Goal: Task Accomplishment & Management: Manage account settings

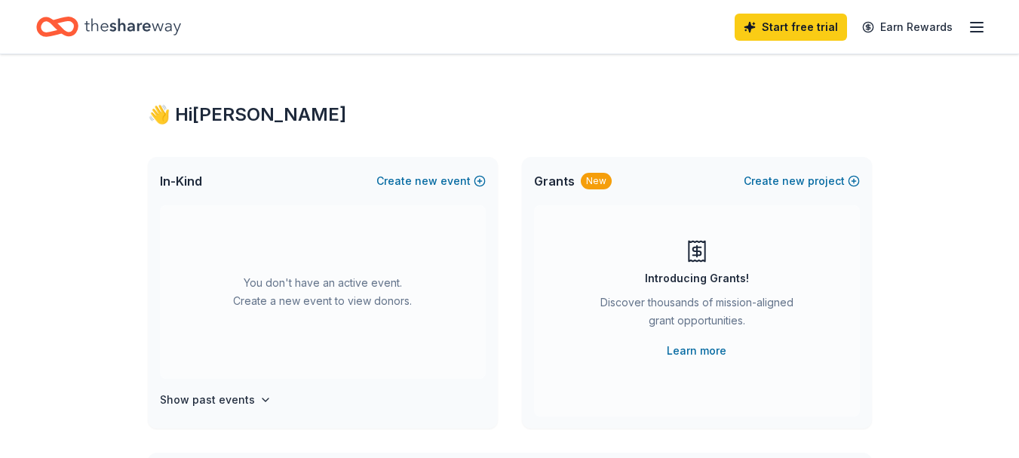
click at [977, 33] on icon "button" at bounding box center [977, 27] width 18 height 18
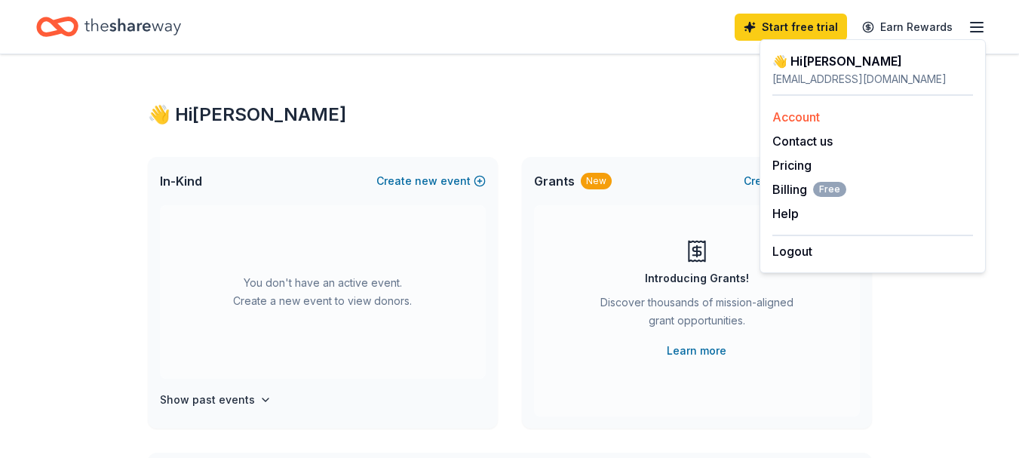
click at [788, 115] on link "Account" at bounding box center [797, 116] width 48 height 15
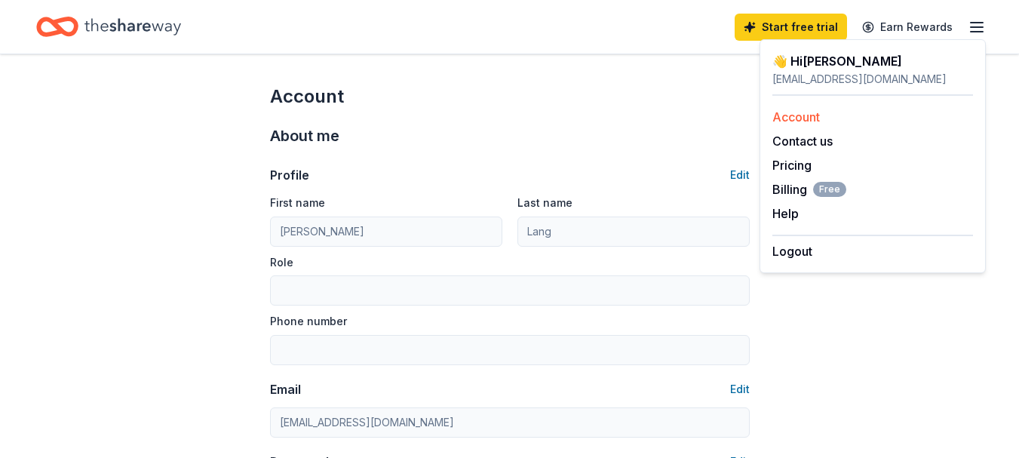
click at [788, 118] on link "Account" at bounding box center [797, 116] width 48 height 15
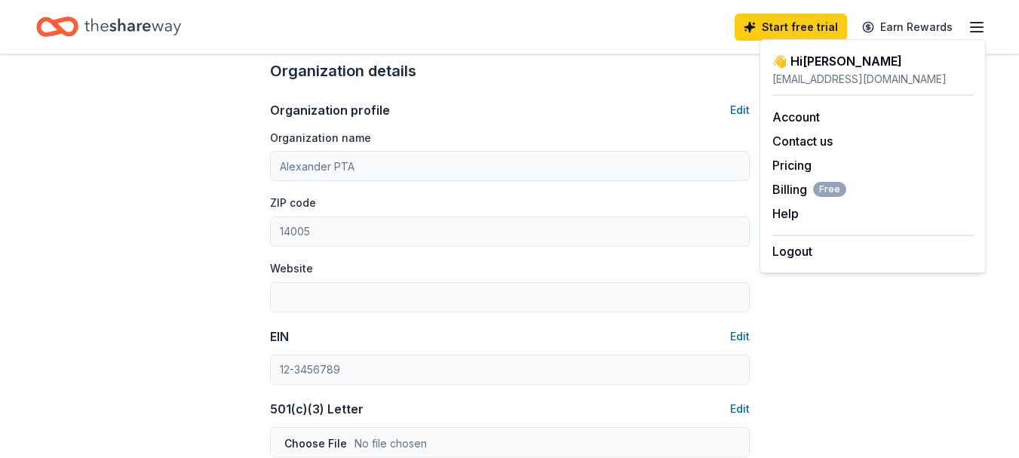
scroll to position [528, 0]
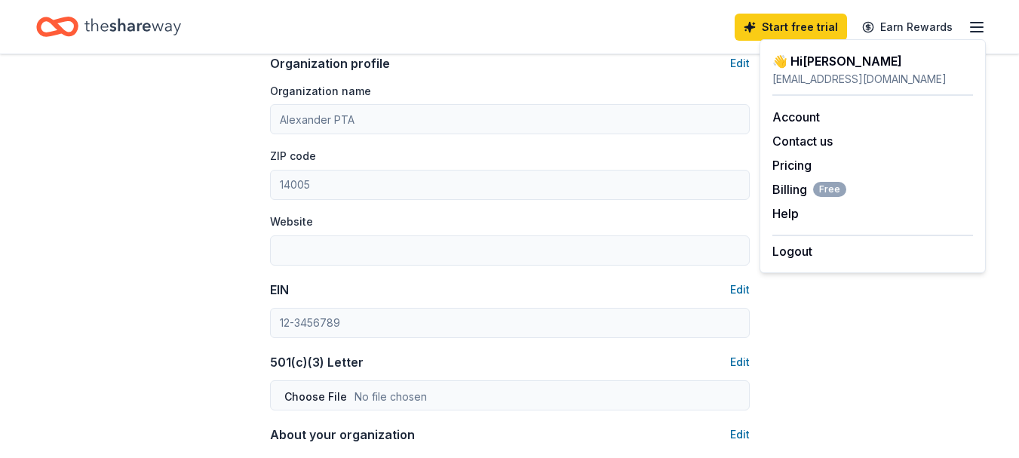
click at [204, 199] on div "Account About me Profile Edit First name [PERSON_NAME] Last name [PERSON_NAME] …" at bounding box center [509, 199] width 1019 height 1347
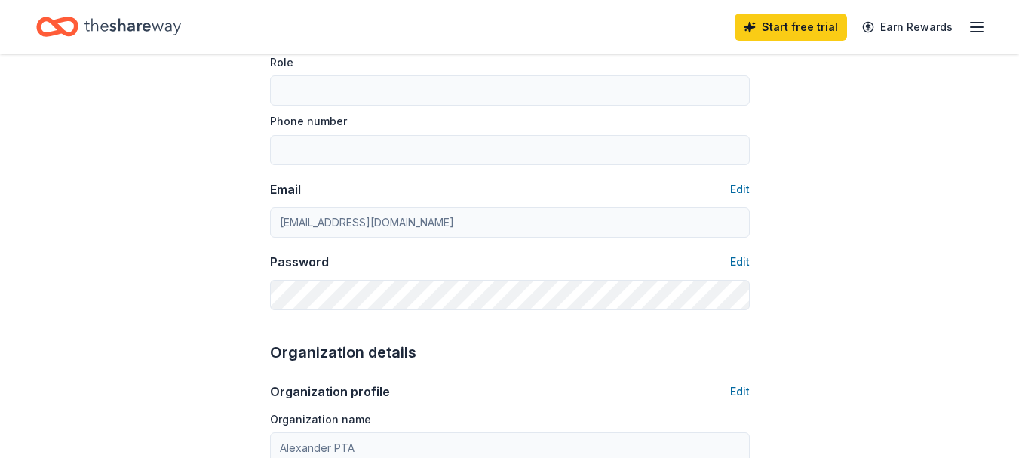
scroll to position [226, 0]
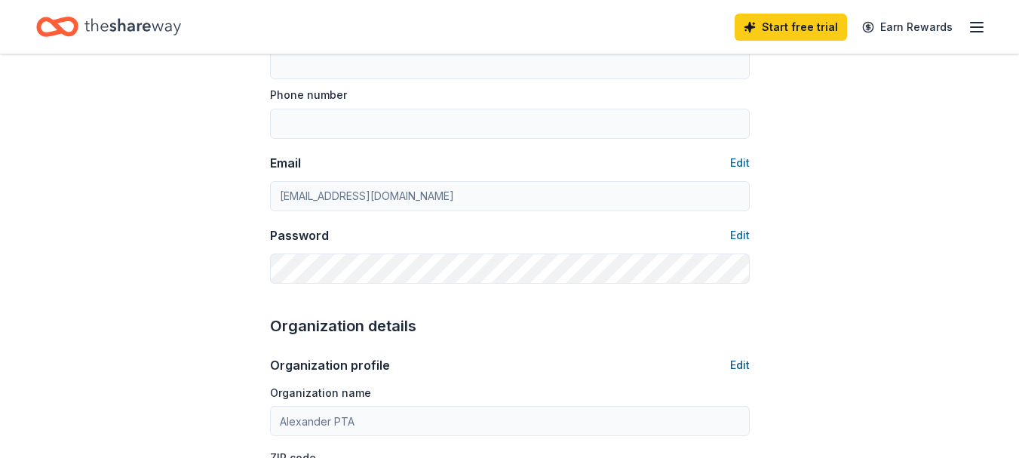
click at [735, 367] on button "Edit" at bounding box center [740, 365] width 20 height 18
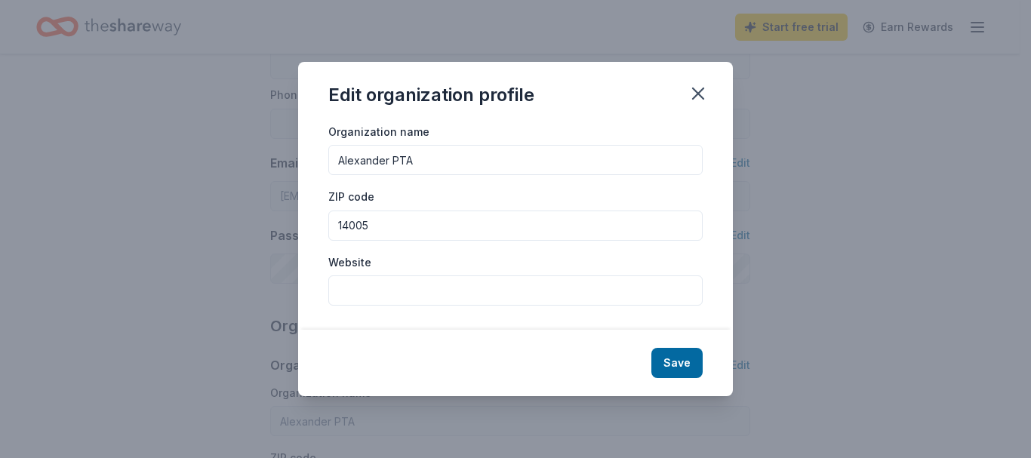
click at [398, 288] on input "Website" at bounding box center [515, 290] width 374 height 30
paste input "[URL][DOMAIN_NAME][DOMAIN_NAME]"
type input "[URL][DOMAIN_NAME][DOMAIN_NAME]"
click at [682, 361] on button "Save" at bounding box center [676, 363] width 51 height 30
type input "[URL][DOMAIN_NAME][DOMAIN_NAME]"
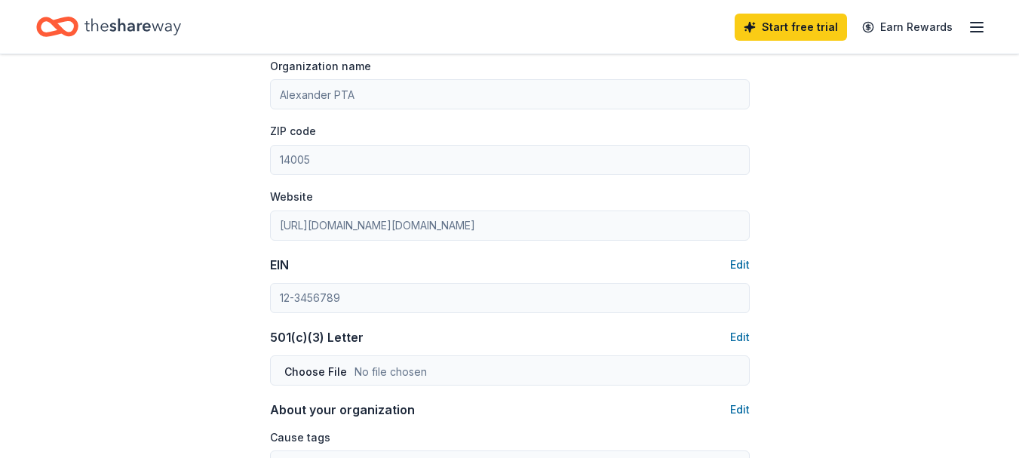
scroll to position [528, 0]
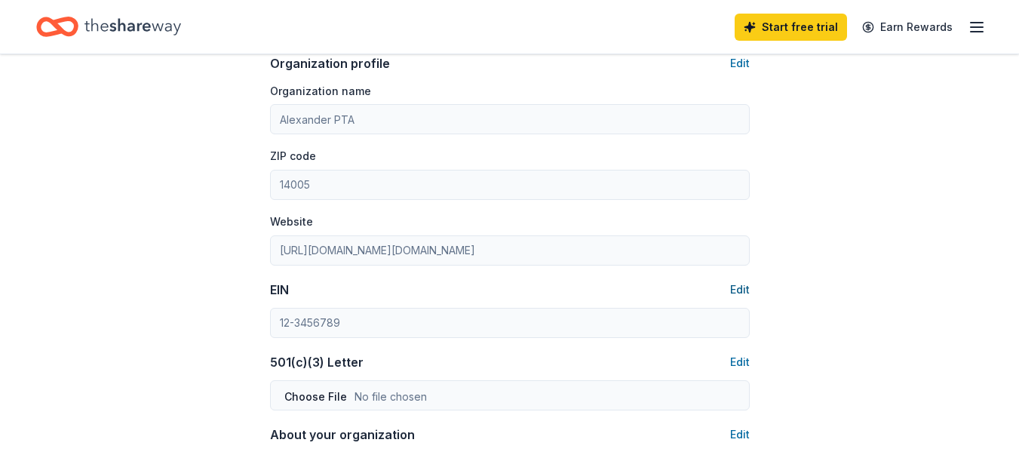
click at [745, 290] on button "Edit" at bounding box center [740, 290] width 20 height 18
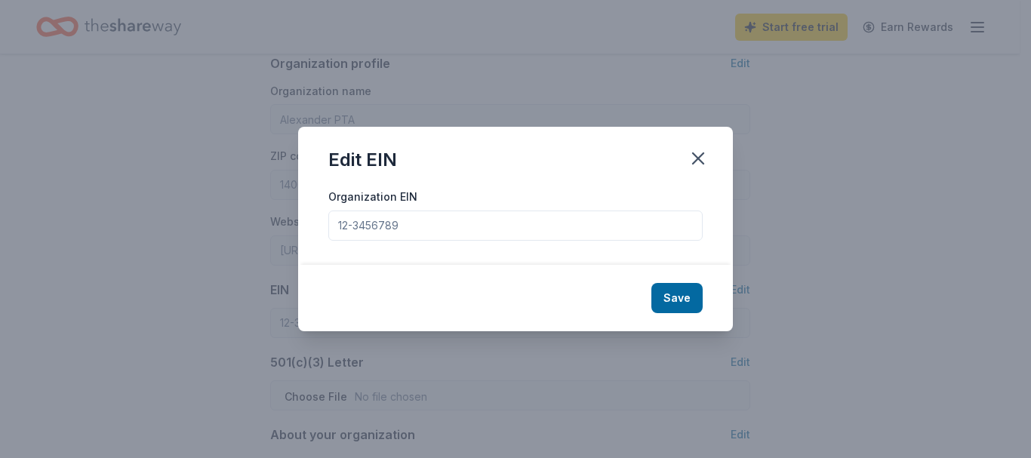
click at [525, 232] on input "Organization EIN" at bounding box center [515, 226] width 374 height 30
type input "[US_EMPLOYER_IDENTIFICATION_NUMBER]"
click at [693, 293] on button "Save" at bounding box center [676, 298] width 51 height 30
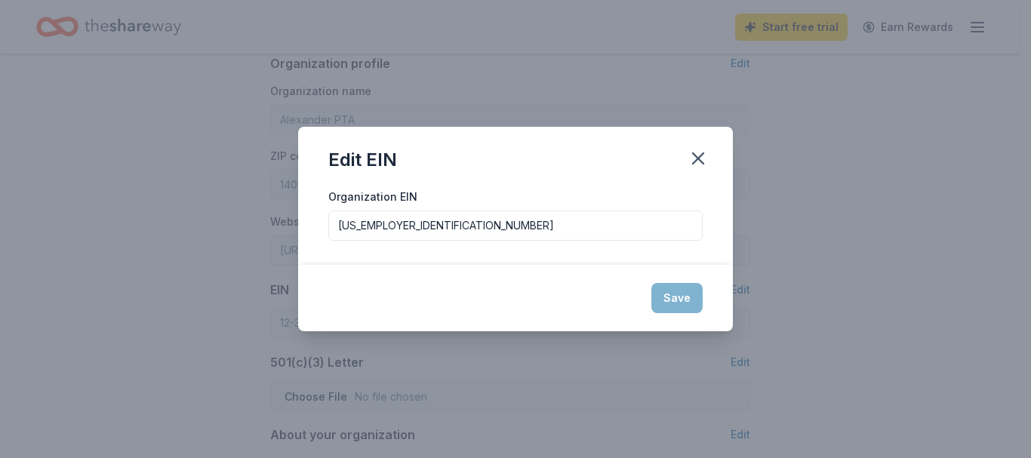
type input "[US_EMPLOYER_IDENTIFICATION_NUMBER]"
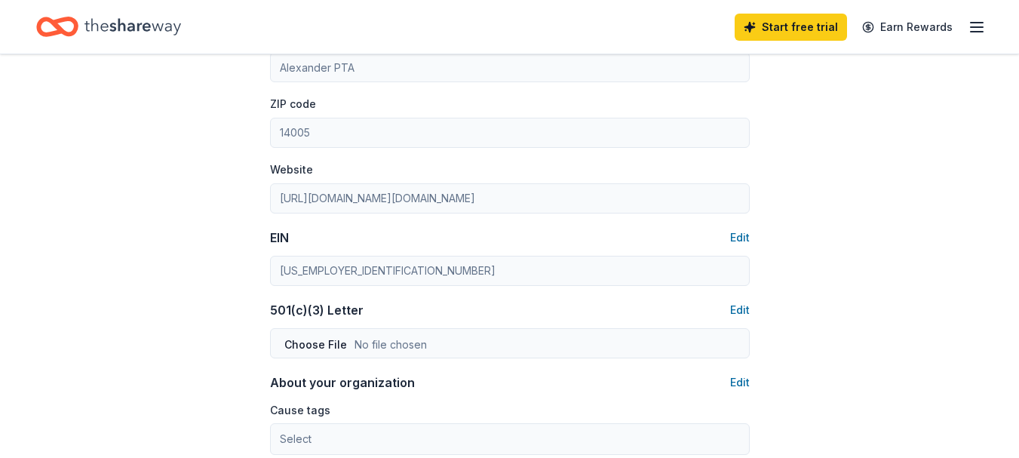
scroll to position [604, 0]
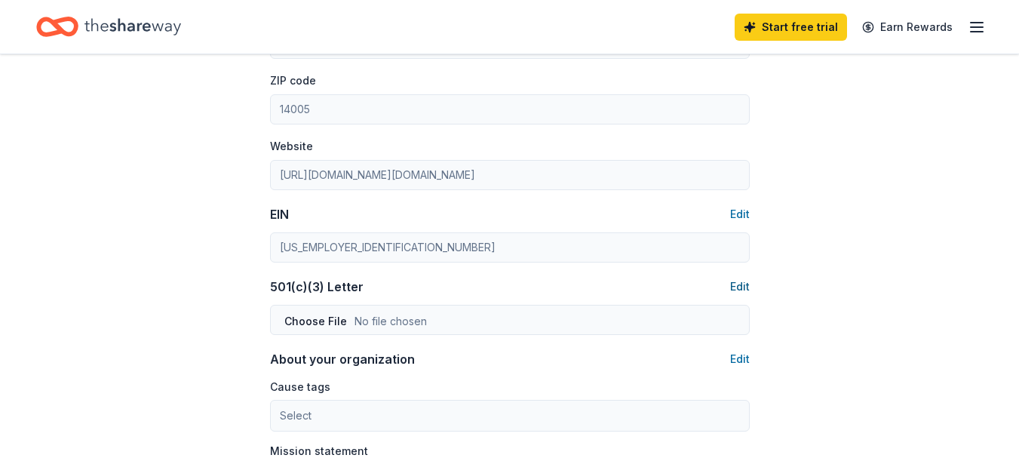
click at [742, 284] on button "Edit" at bounding box center [740, 287] width 20 height 18
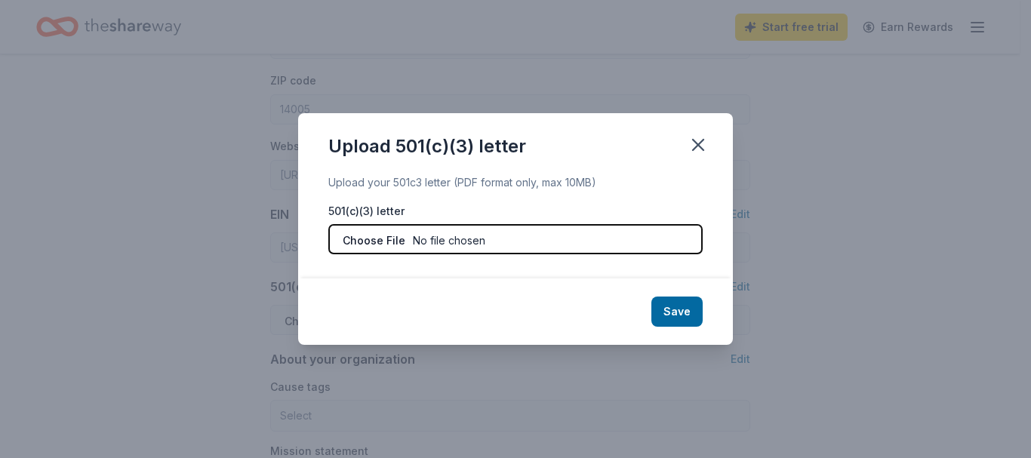
click at [452, 239] on input "file" at bounding box center [515, 239] width 374 height 30
type input "C:\fakepath\LOD 19-382.pdf"
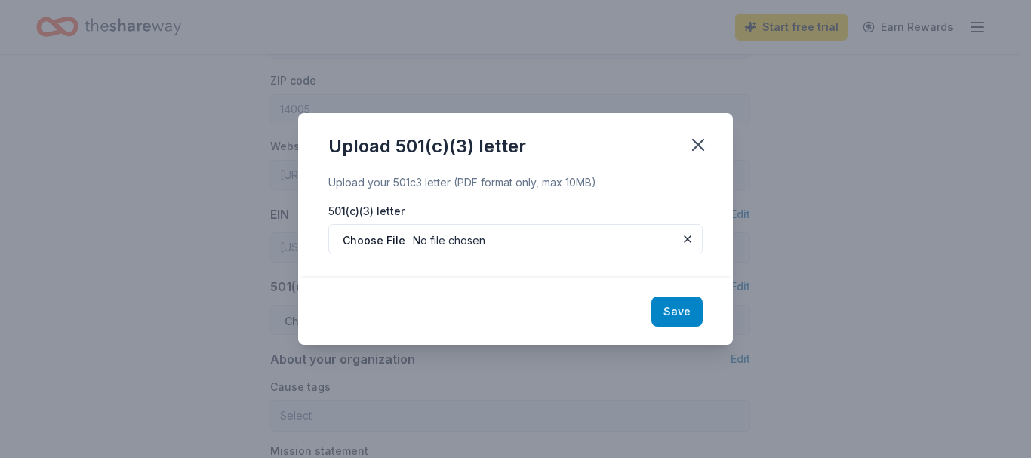
click at [680, 310] on button "Save" at bounding box center [676, 312] width 51 height 30
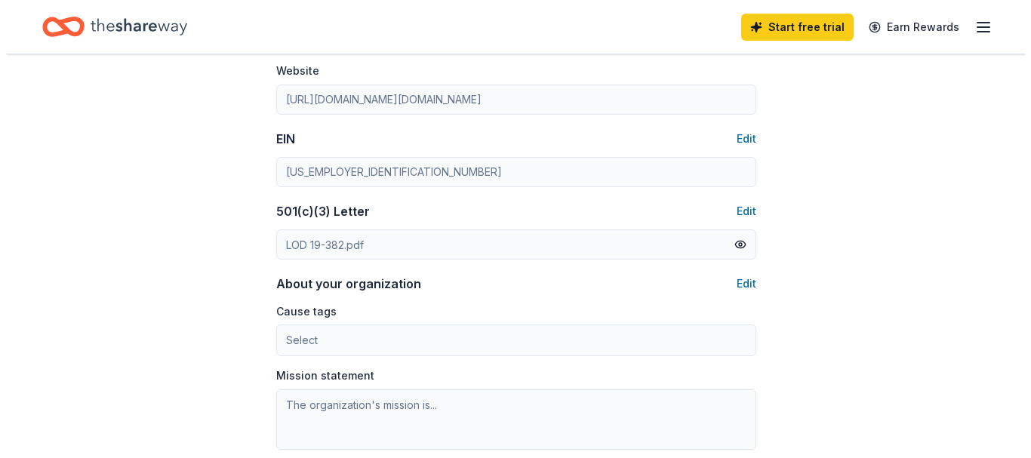
scroll to position [755, 0]
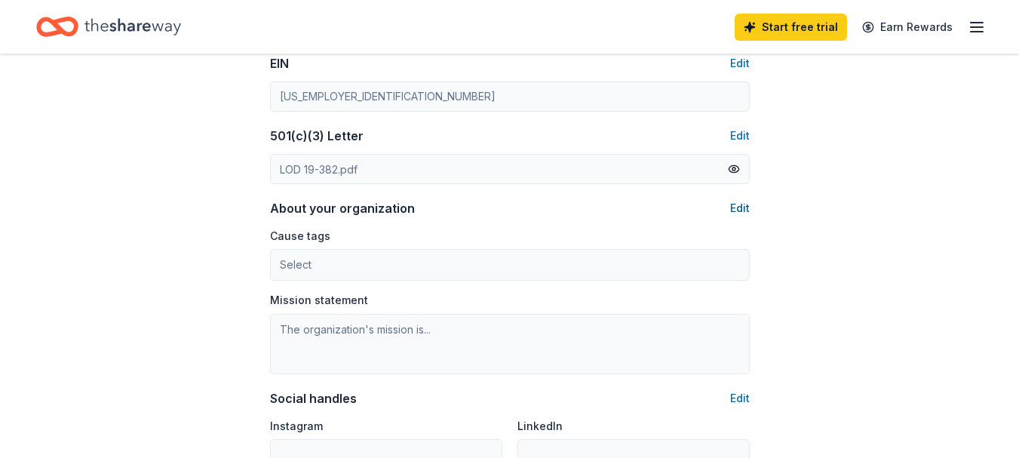
click at [744, 206] on button "Edit" at bounding box center [740, 208] width 20 height 18
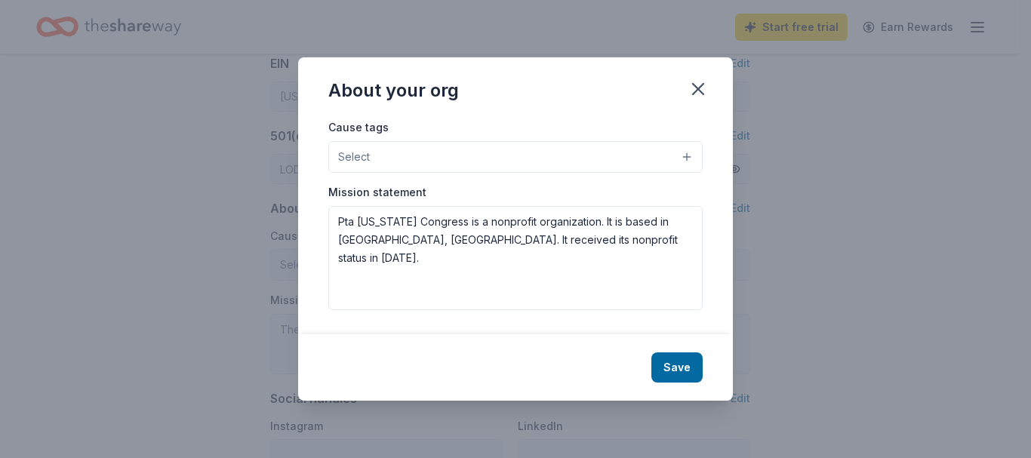
click at [377, 157] on button "Select" at bounding box center [515, 157] width 374 height 32
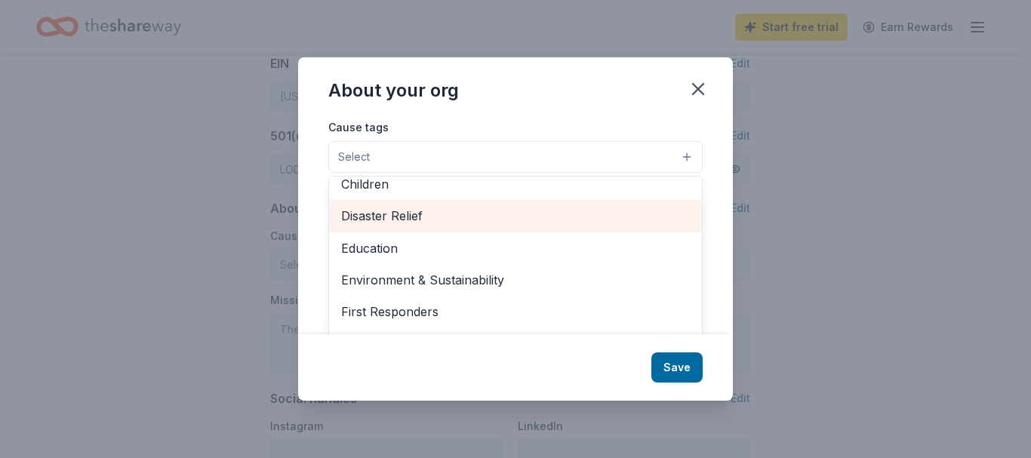
scroll to position [0, 0]
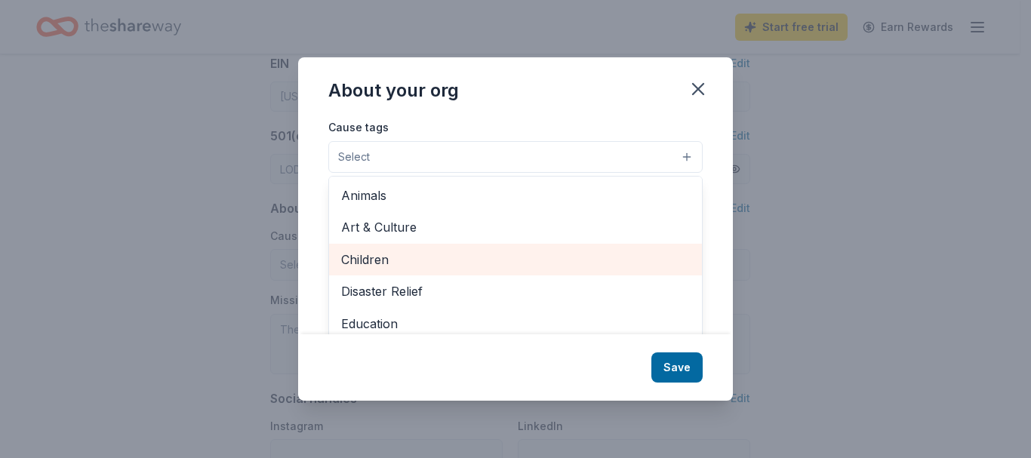
click at [364, 256] on span "Children" at bounding box center [515, 260] width 349 height 20
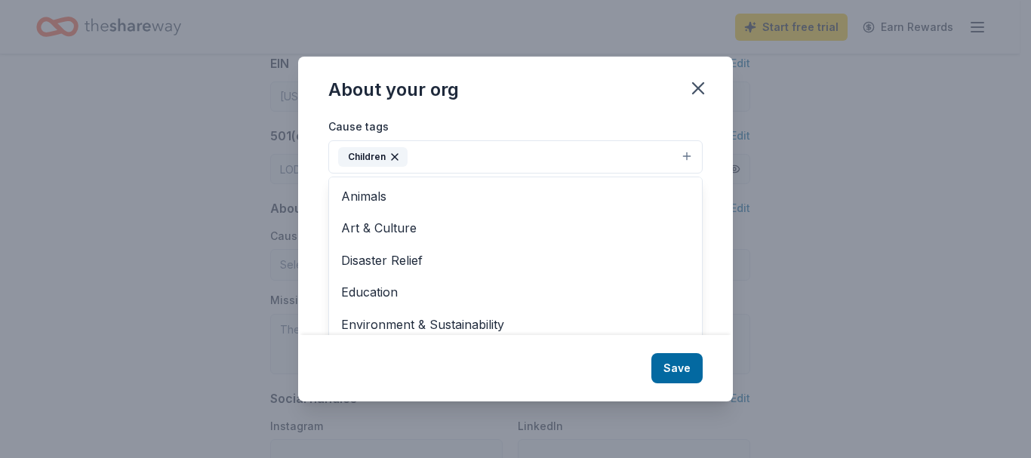
click at [94, 217] on div "About your org Cause tags Children Animals Art & Culture Disaster Relief Educat…" at bounding box center [515, 229] width 1031 height 458
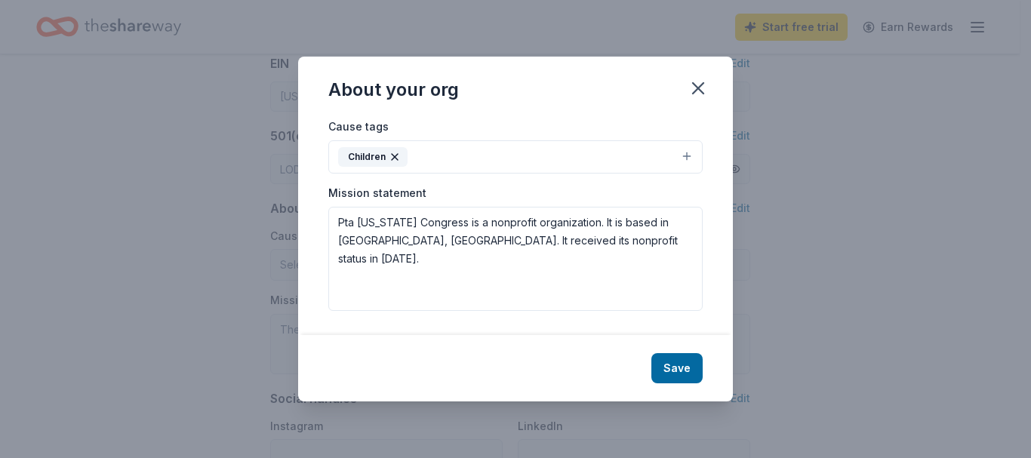
click at [464, 150] on button "Children" at bounding box center [515, 156] width 374 height 33
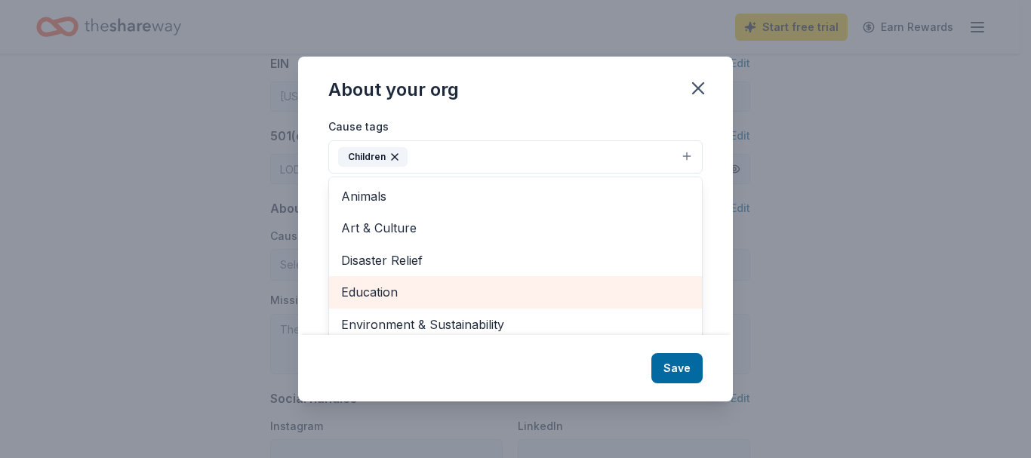
click at [393, 294] on span "Education" at bounding box center [515, 292] width 349 height 20
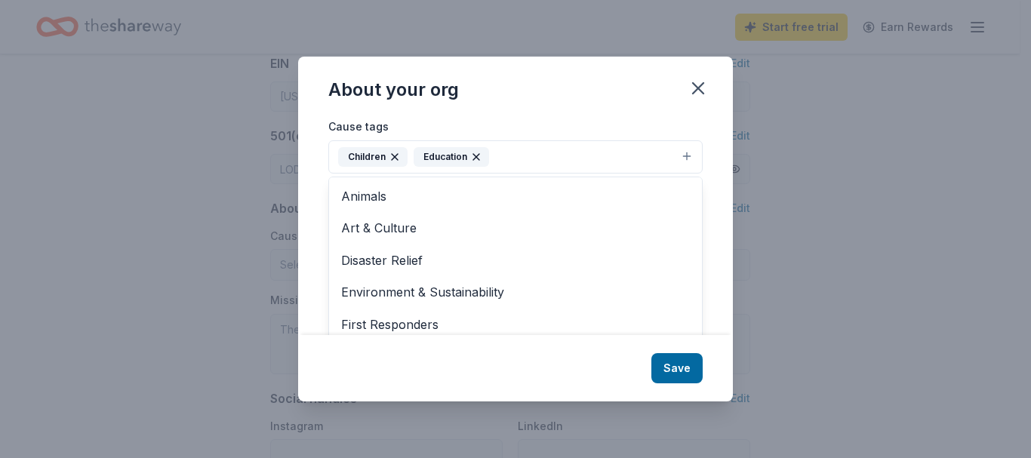
click at [226, 255] on div "About your org Cause tags Children Education Animals Art & Culture Disaster Rel…" at bounding box center [515, 229] width 1031 height 458
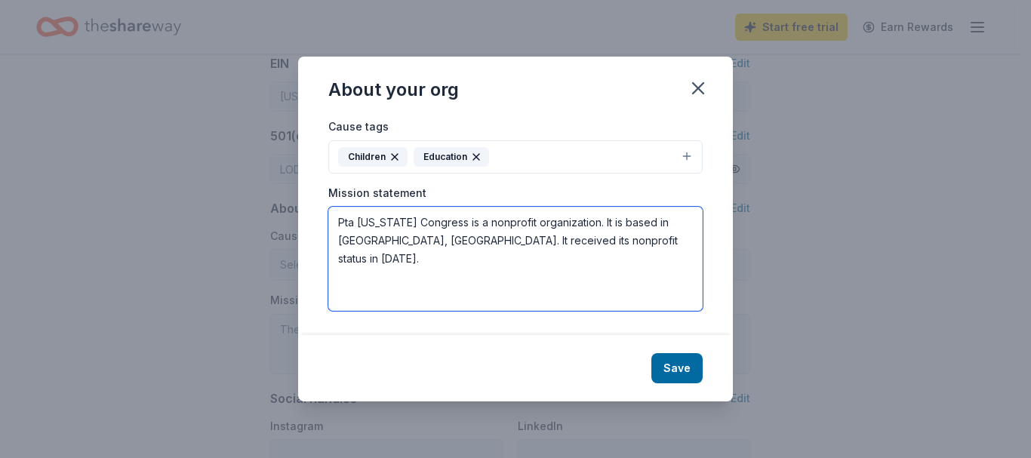
drag, startPoint x: 620, startPoint y: 237, endPoint x: 303, endPoint y: 223, distance: 317.9
click at [303, 223] on div "Cause tags Children Education Mission statement Pta [US_STATE] Congress is a no…" at bounding box center [515, 225] width 435 height 217
paste textarea "Alexander PTA is a very important and integral part of the school system. It is…"
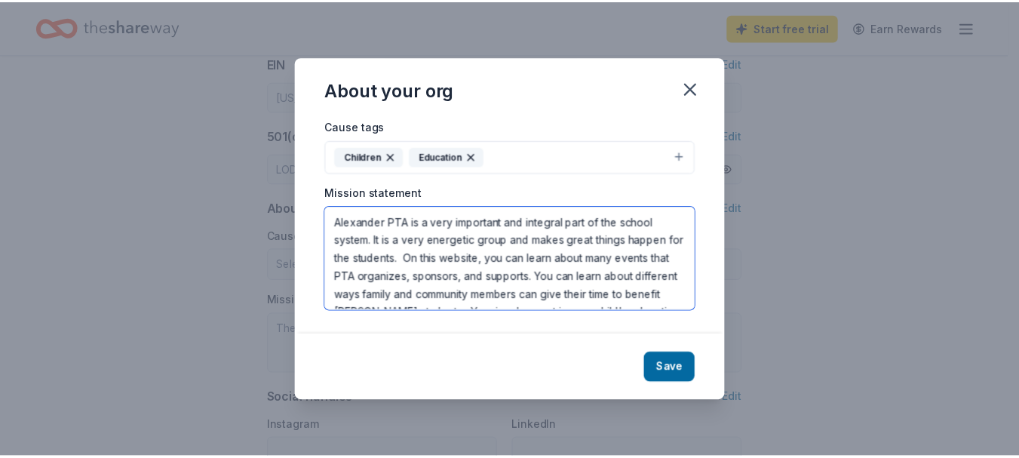
scroll to position [45, 0]
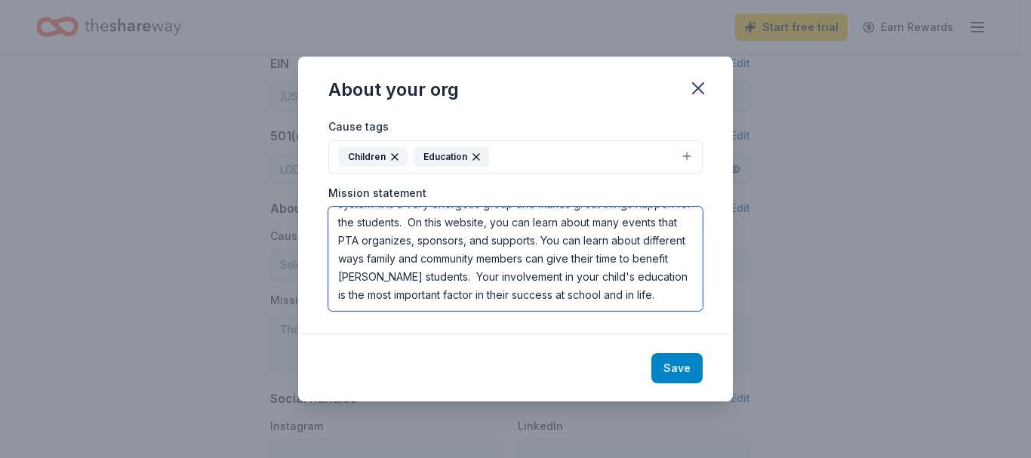
type textarea "Alexander PTA is a very important and integral part of the school system. It is…"
click at [676, 375] on button "Save" at bounding box center [676, 368] width 51 height 30
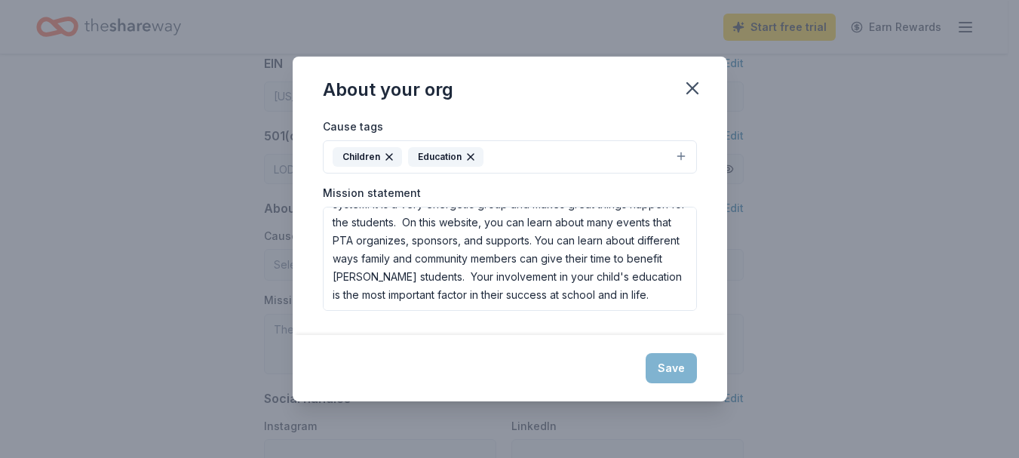
type textarea "Alexander PTA is a very important and integral part of the school system. It is…"
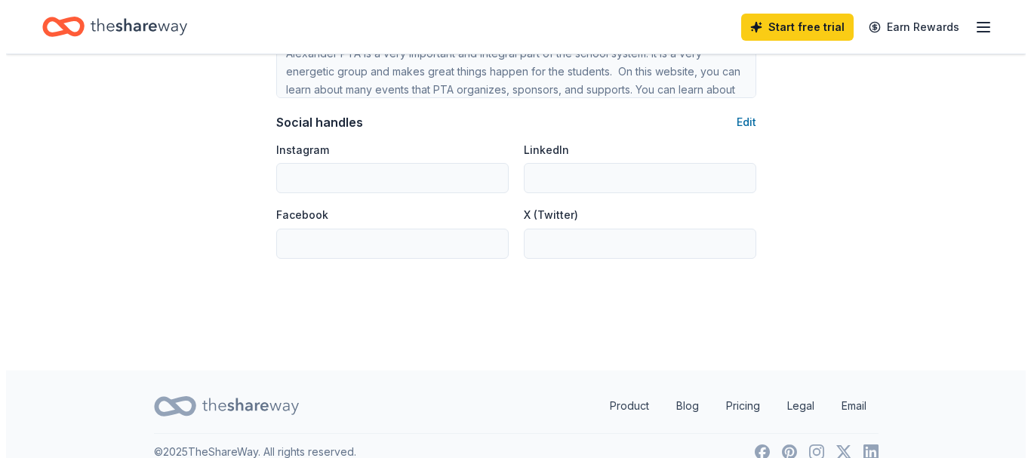
scroll to position [1053, 0]
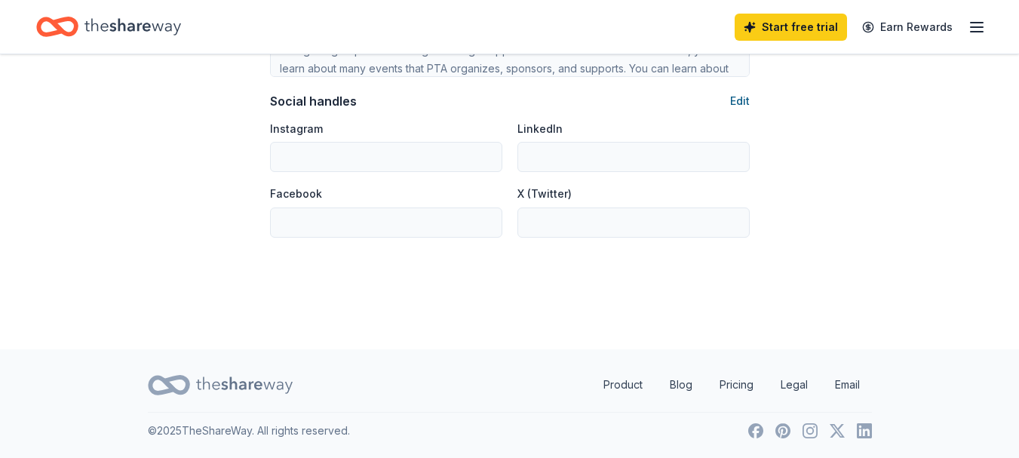
click at [740, 102] on button "Edit" at bounding box center [740, 101] width 20 height 18
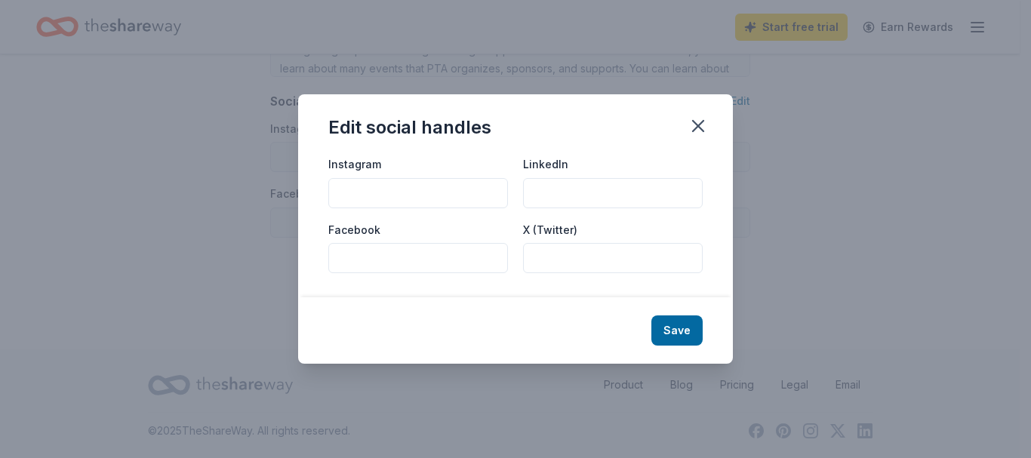
click at [392, 192] on input "Instagram" at bounding box center [418, 193] width 180 height 30
click at [358, 244] on input "Facebook" at bounding box center [418, 258] width 180 height 30
paste input "[URL][DOMAIN_NAME]"
type input "[URL][DOMAIN_NAME]"
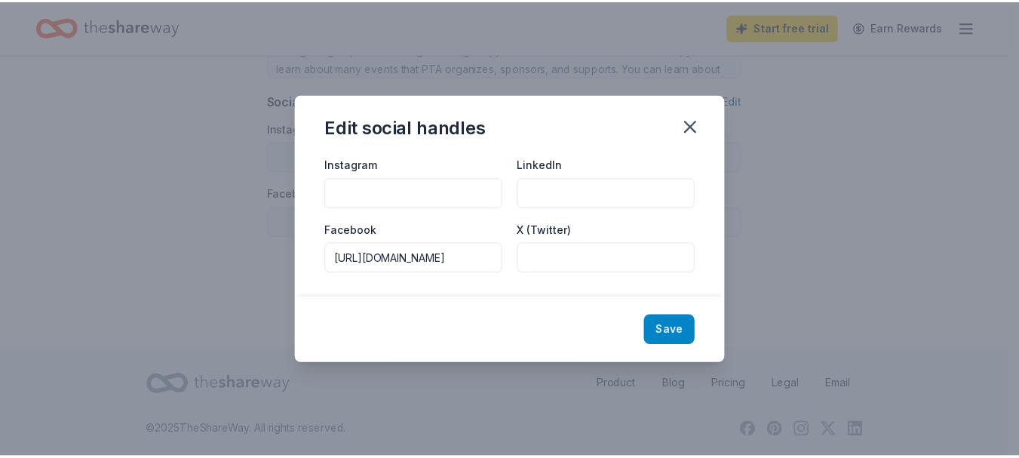
scroll to position [0, 0]
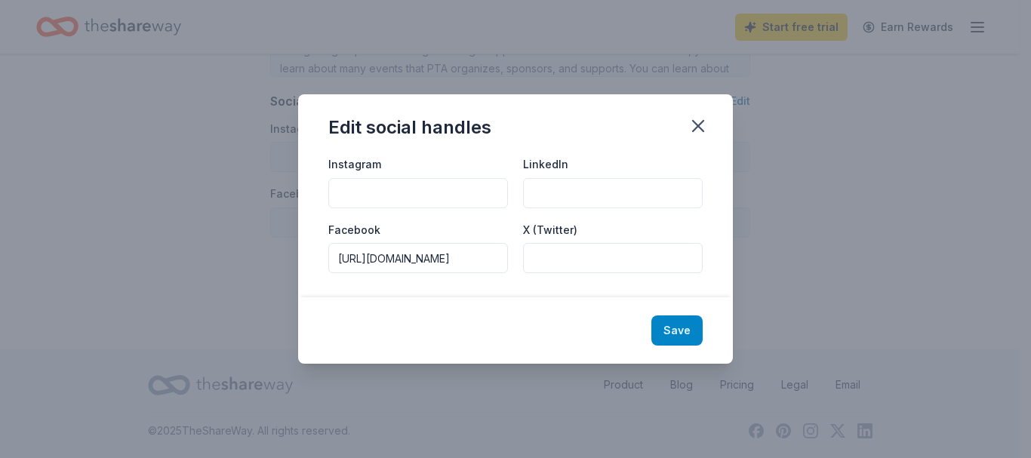
click at [686, 333] on button "Save" at bounding box center [676, 330] width 51 height 30
type input "[URL][DOMAIN_NAME]"
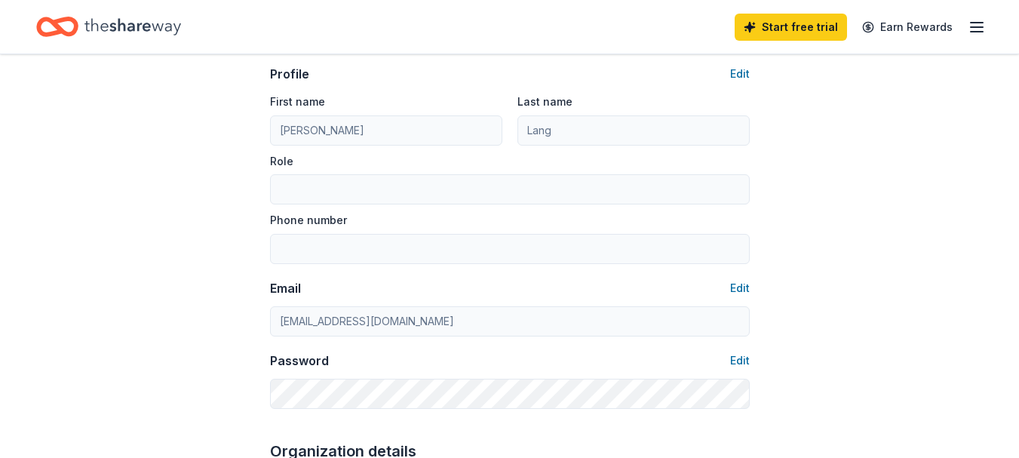
scroll to position [75, 0]
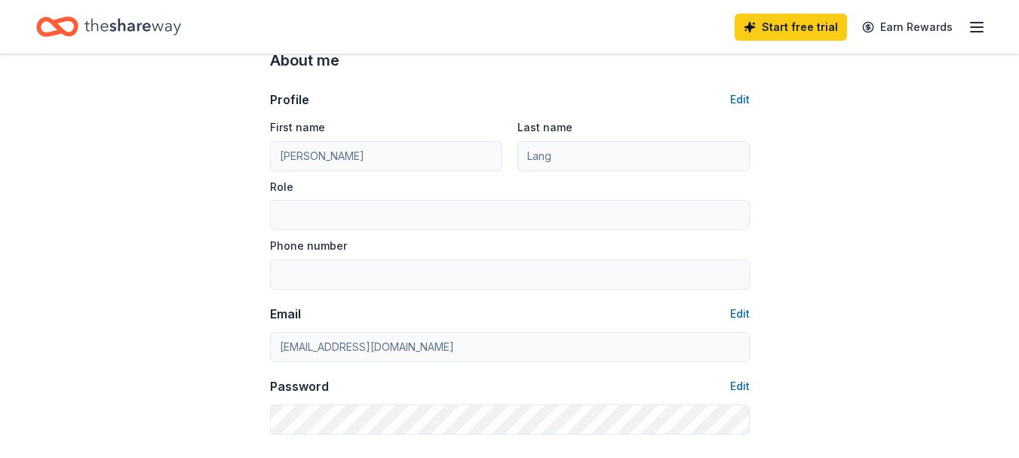
click at [974, 23] on line "button" at bounding box center [977, 23] width 12 height 0
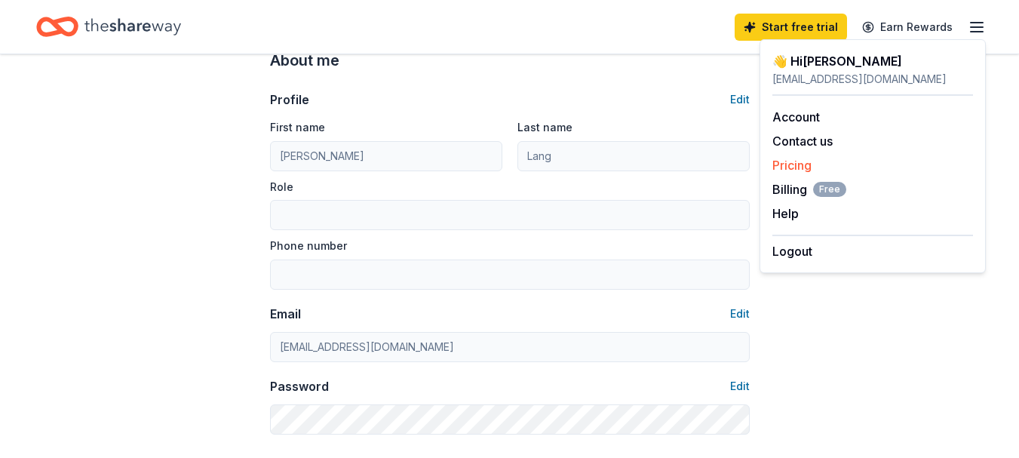
click at [790, 163] on link "Pricing" at bounding box center [792, 165] width 39 height 15
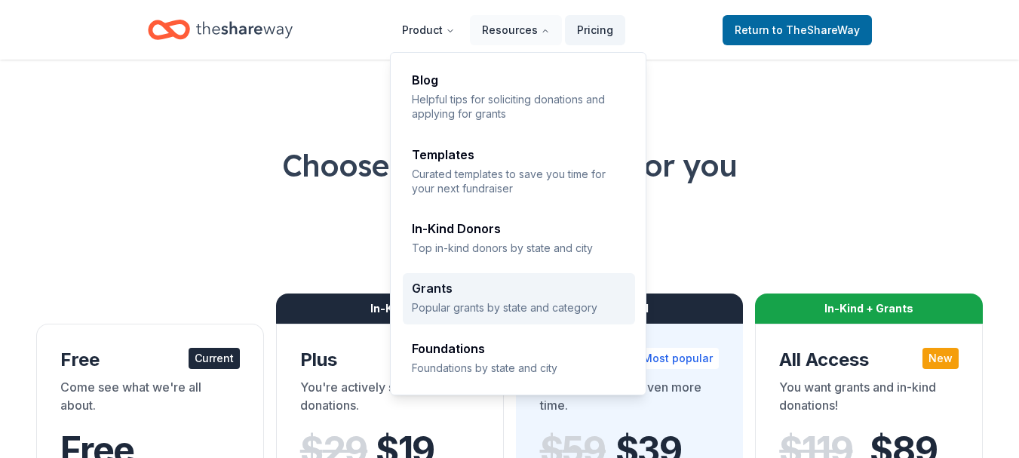
click at [472, 300] on div "Grants Popular grants by state and category" at bounding box center [519, 298] width 214 height 32
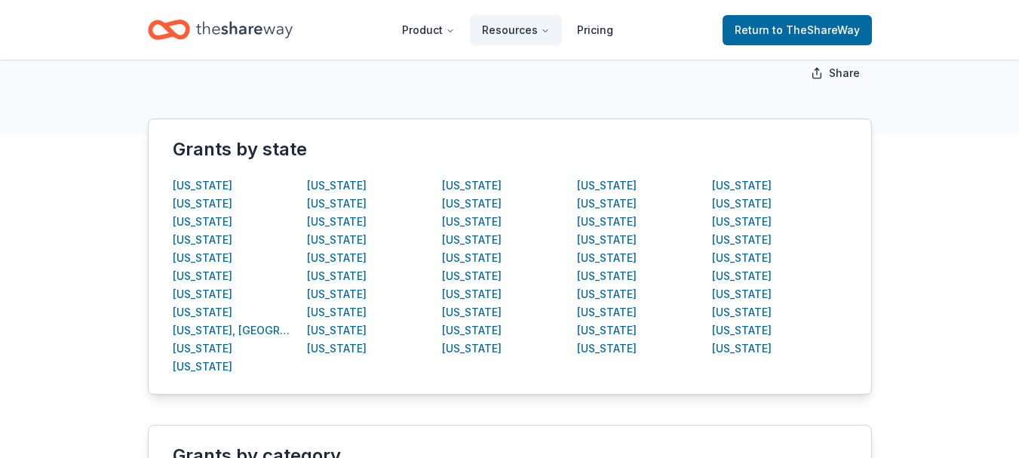
scroll to position [302, 0]
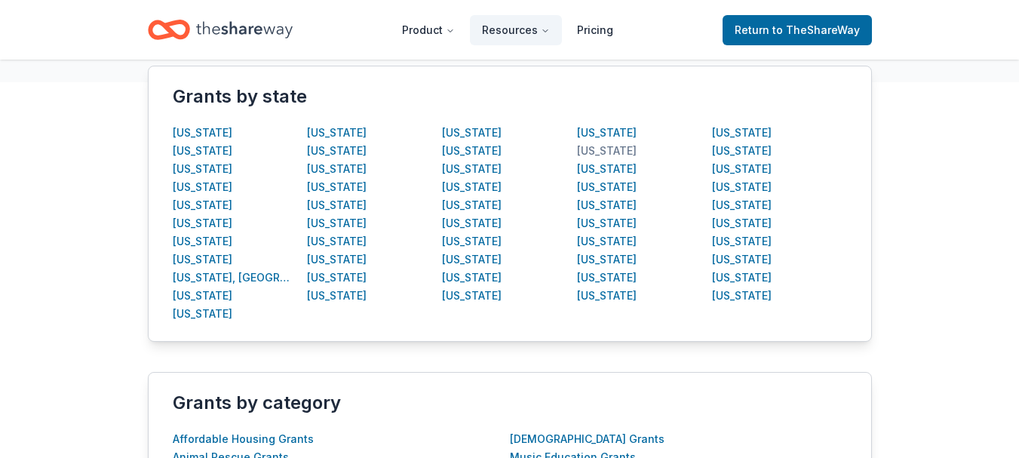
click at [612, 151] on div "New York" at bounding box center [607, 151] width 60 height 18
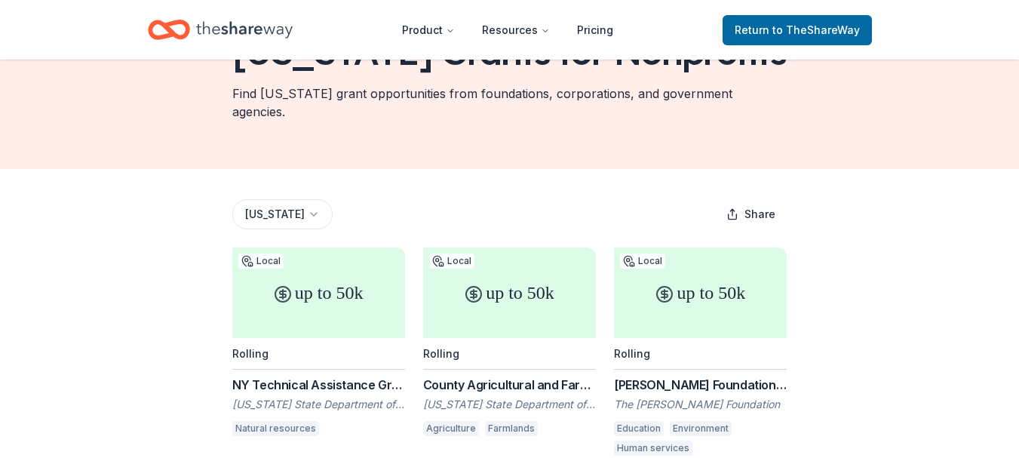
scroll to position [75, 0]
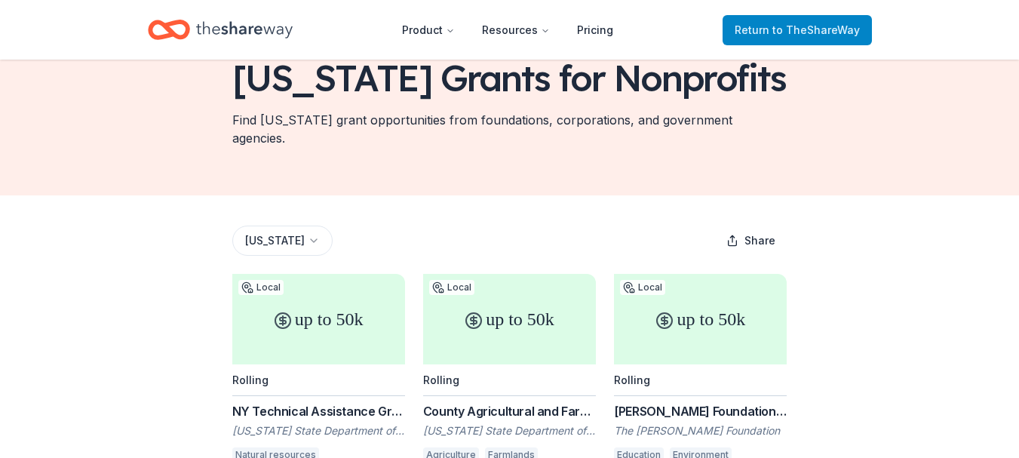
click at [798, 23] on span "to TheShareWay" at bounding box center [817, 29] width 88 height 13
